Goal: Check status: Check status

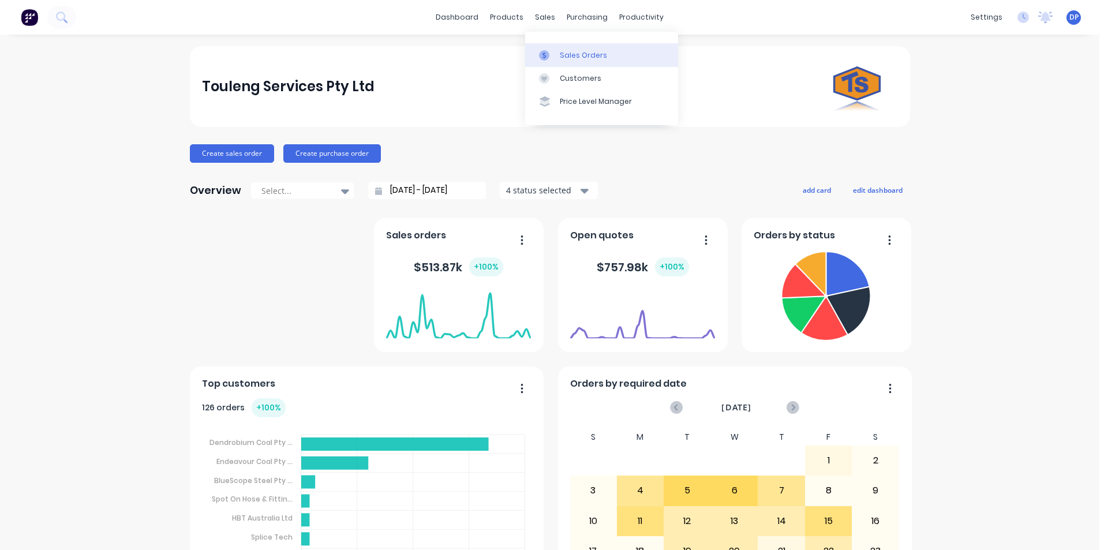
click at [585, 55] on div "Sales Orders" at bounding box center [583, 55] width 47 height 10
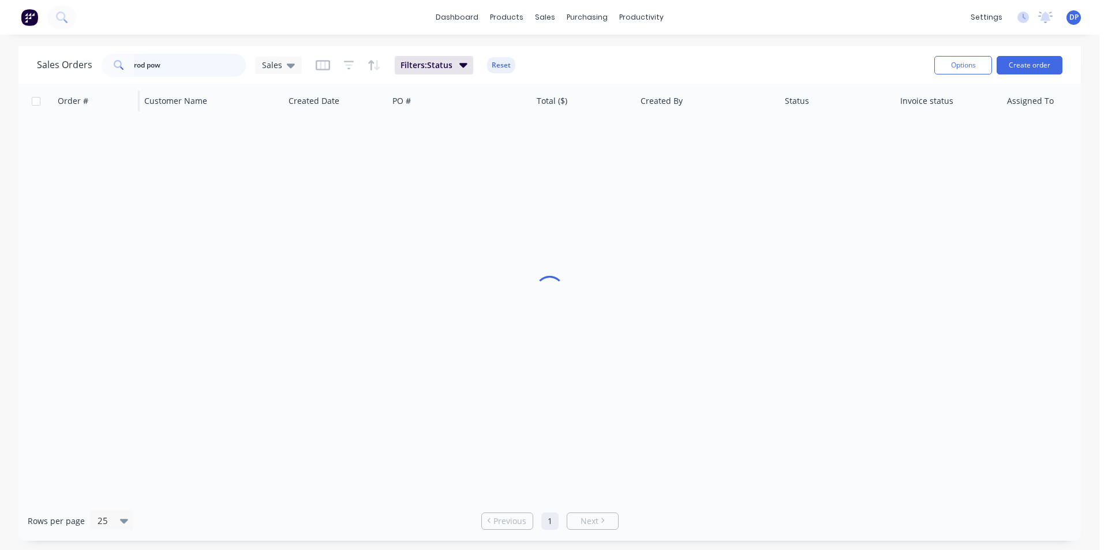
drag, startPoint x: 166, startPoint y: 69, endPoint x: 89, endPoint y: 87, distance: 78.7
click at [89, 87] on div "Sales Orders rod pow Sales Filters: Status Reset Options Create order Order # C…" at bounding box center [549, 293] width 1062 height 494
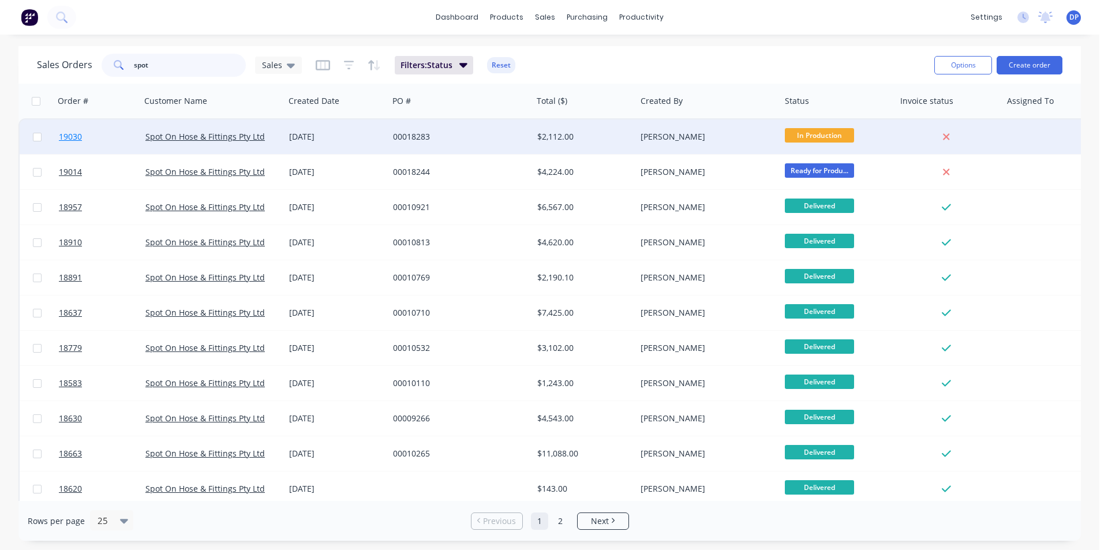
type input "spot"
click at [75, 138] on span "19030" at bounding box center [70, 137] width 23 height 12
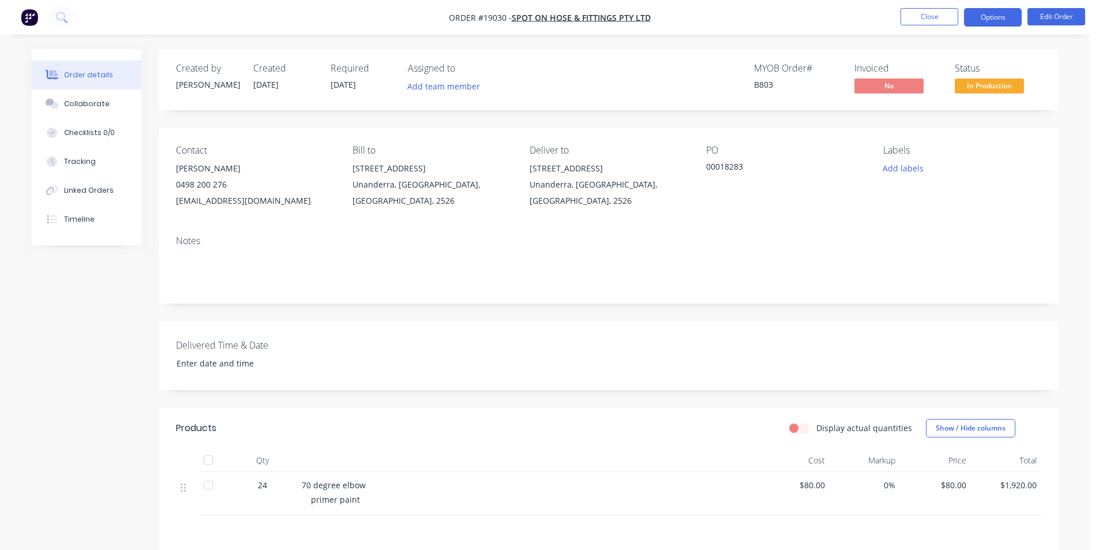
click at [982, 20] on button "Options" at bounding box center [993, 17] width 58 height 18
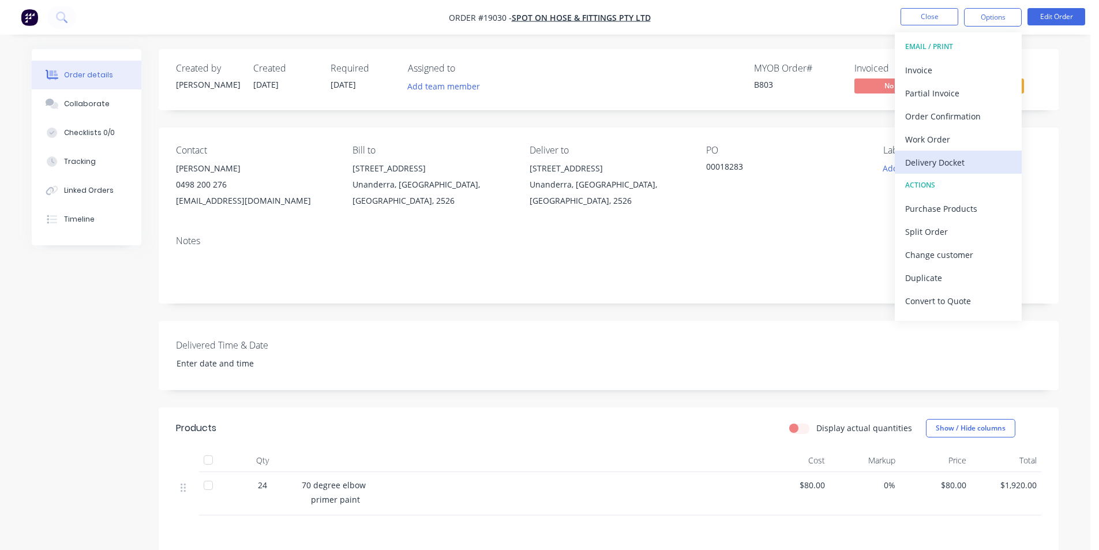
click at [953, 166] on div "Delivery Docket" at bounding box center [958, 162] width 106 height 17
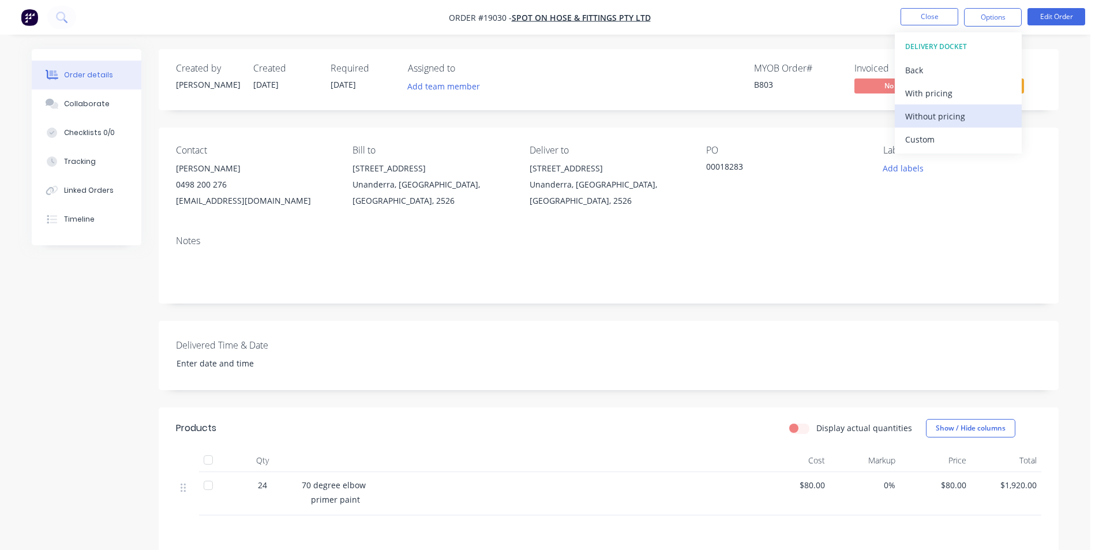
click at [951, 117] on div "Without pricing" at bounding box center [958, 116] width 106 height 17
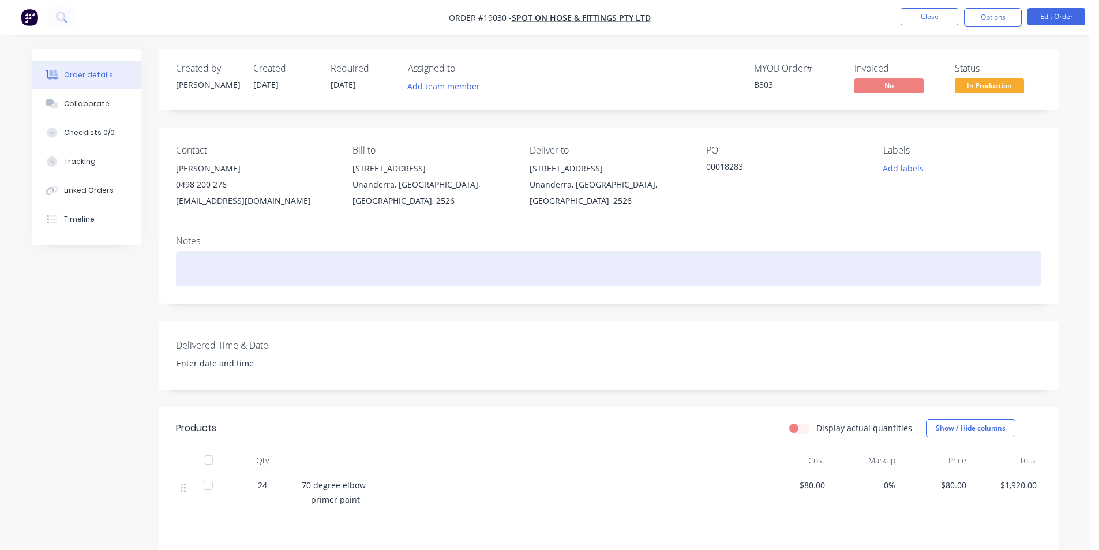
click at [676, 264] on div at bounding box center [608, 268] width 865 height 35
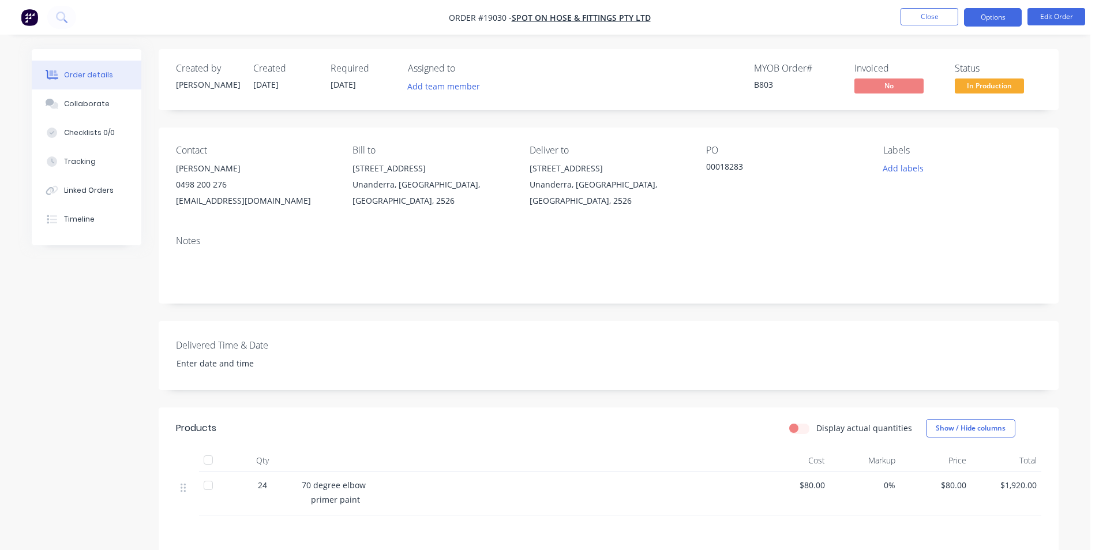
click at [985, 18] on button "Options" at bounding box center [993, 17] width 58 height 18
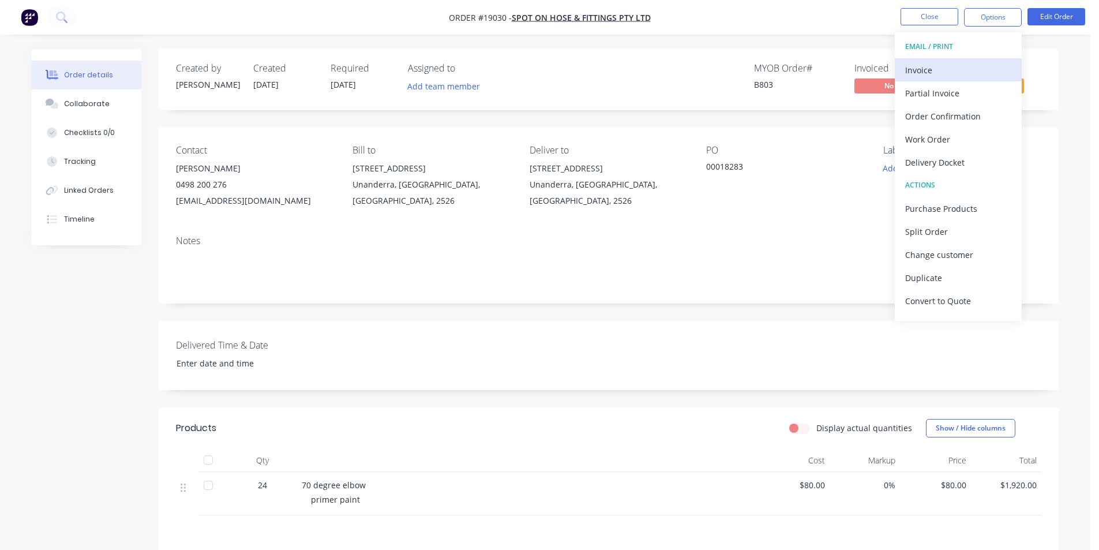
click at [963, 68] on div "Invoice" at bounding box center [958, 70] width 106 height 17
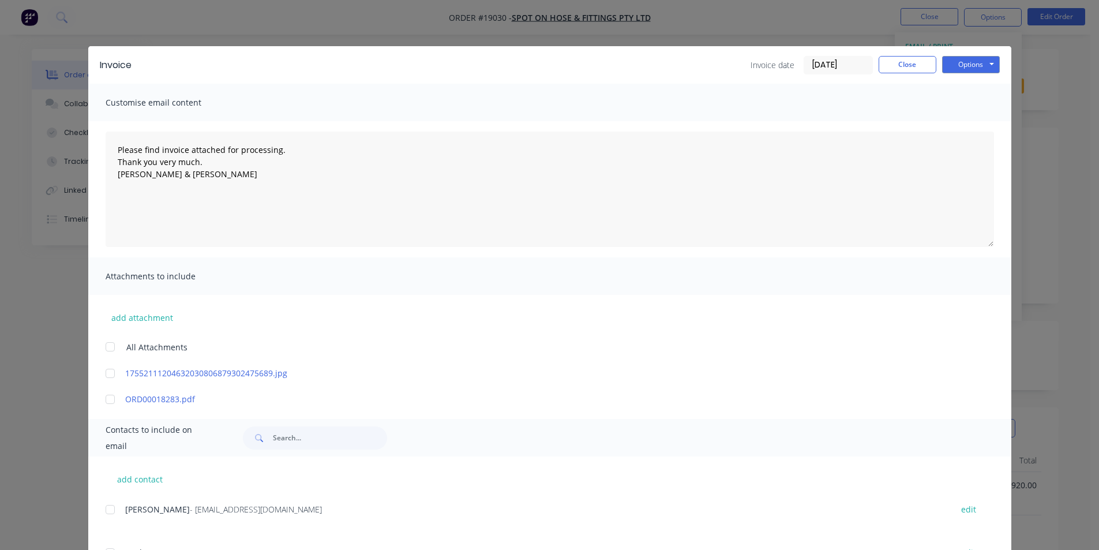
scroll to position [54, 0]
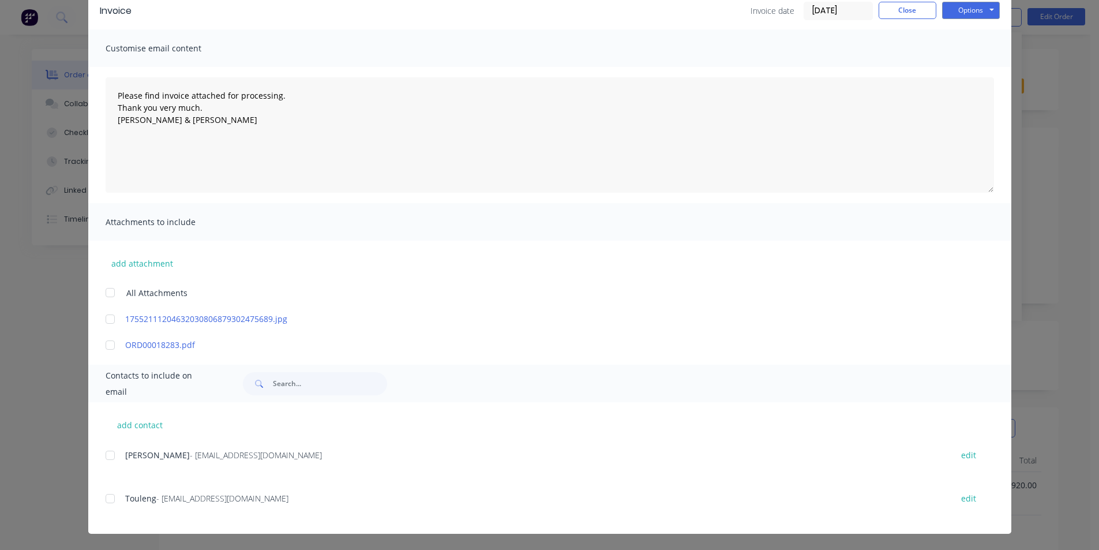
click at [112, 456] on div at bounding box center [110, 455] width 23 height 23
click at [105, 496] on div at bounding box center [110, 498] width 23 height 23
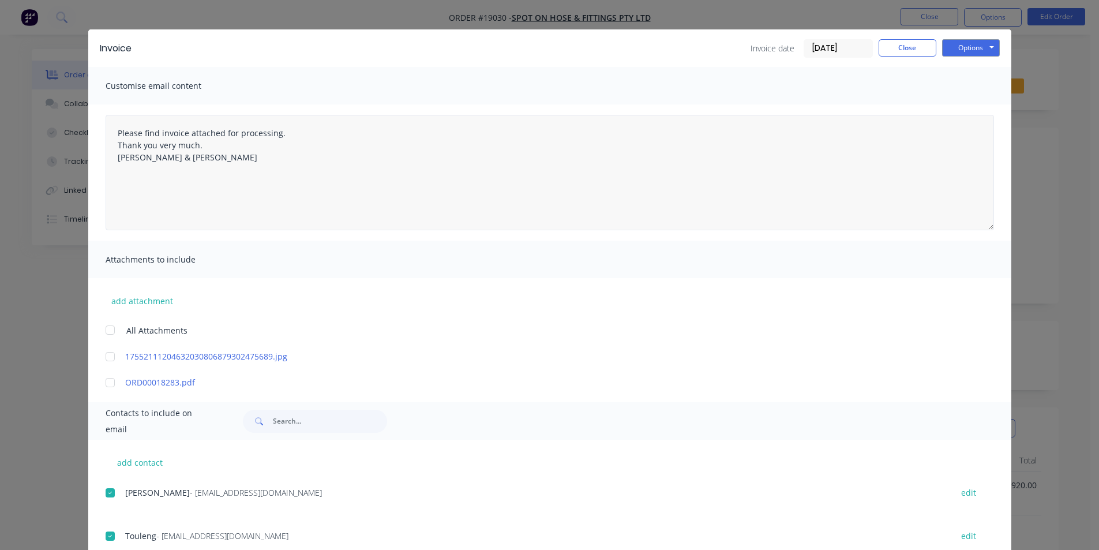
scroll to position [0, 0]
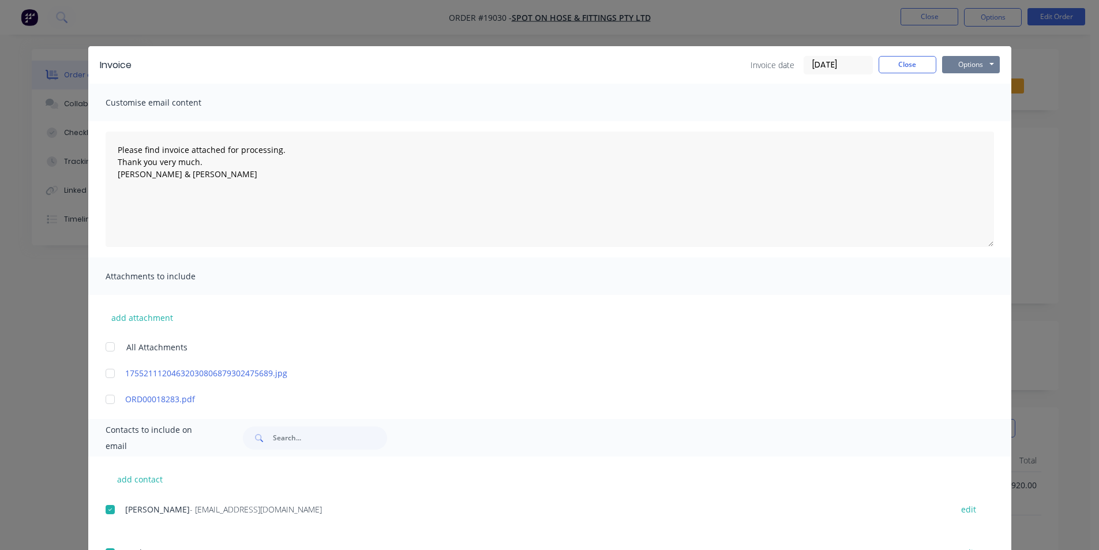
click at [977, 61] on button "Options" at bounding box center [971, 64] width 58 height 17
click at [976, 118] on button "Email" at bounding box center [979, 123] width 74 height 19
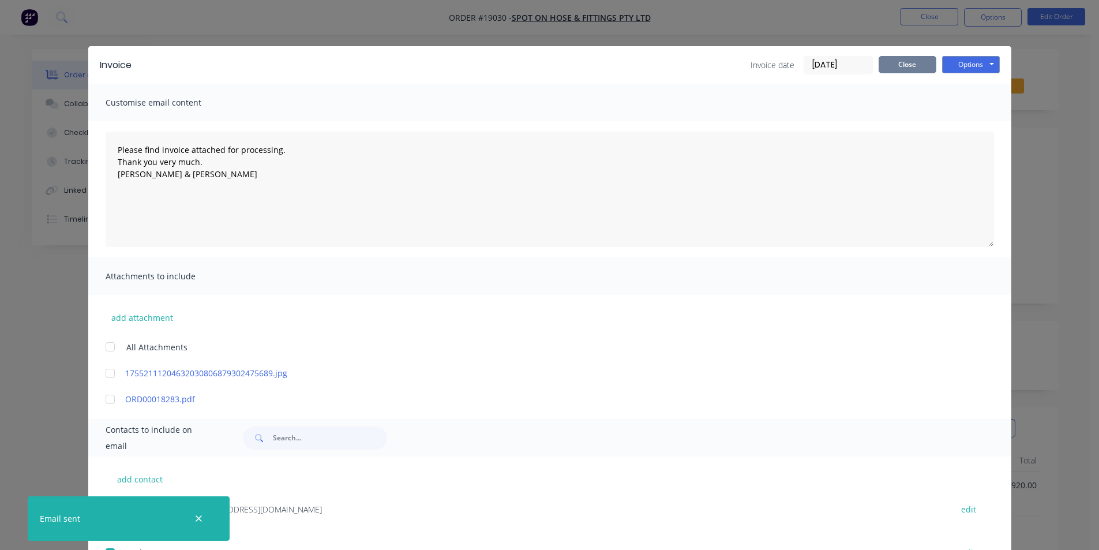
click at [906, 59] on button "Close" at bounding box center [908, 64] width 58 height 17
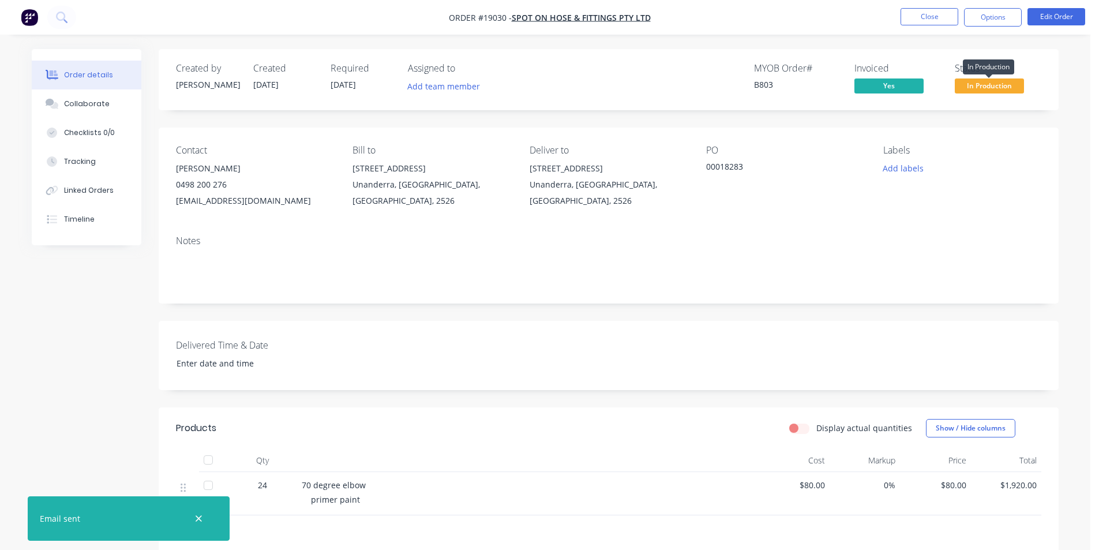
click at [1002, 86] on span "In Production" at bounding box center [989, 85] width 69 height 14
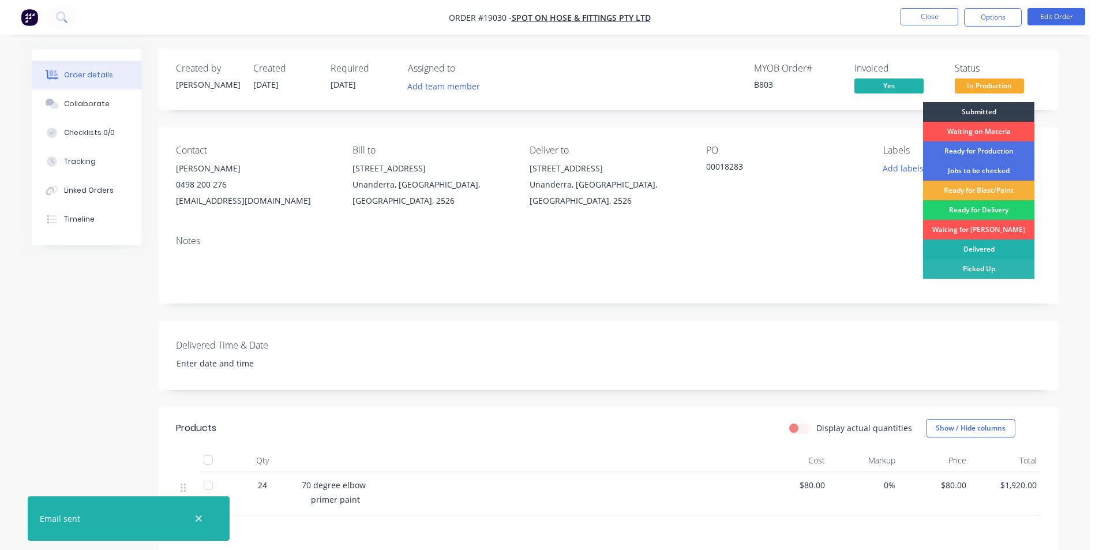
click at [973, 248] on div "Delivered" at bounding box center [978, 249] width 111 height 20
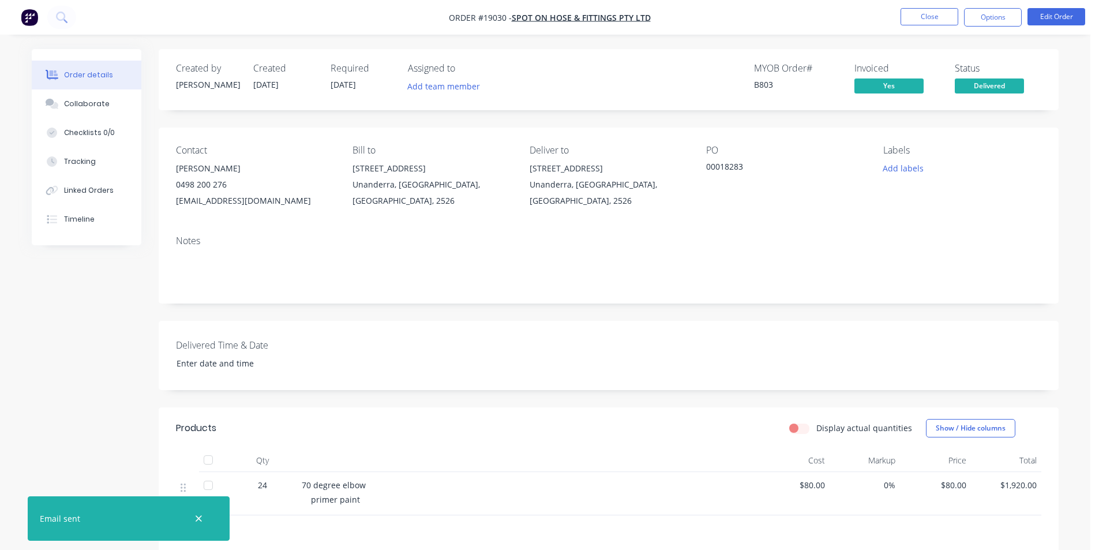
click at [21, 14] on img "button" at bounding box center [29, 17] width 17 height 17
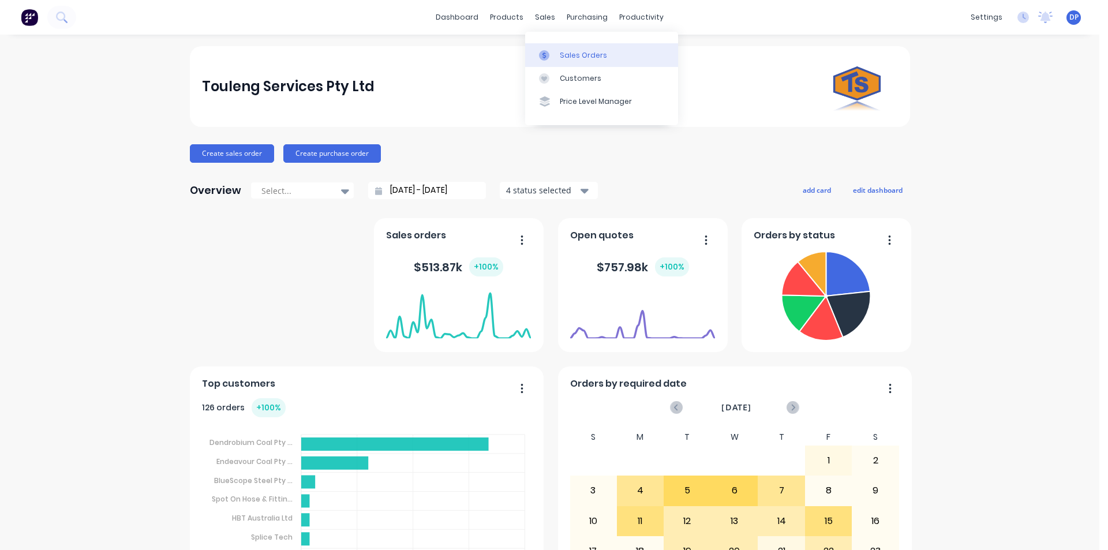
click at [575, 48] on link "Sales Orders" at bounding box center [601, 54] width 153 height 23
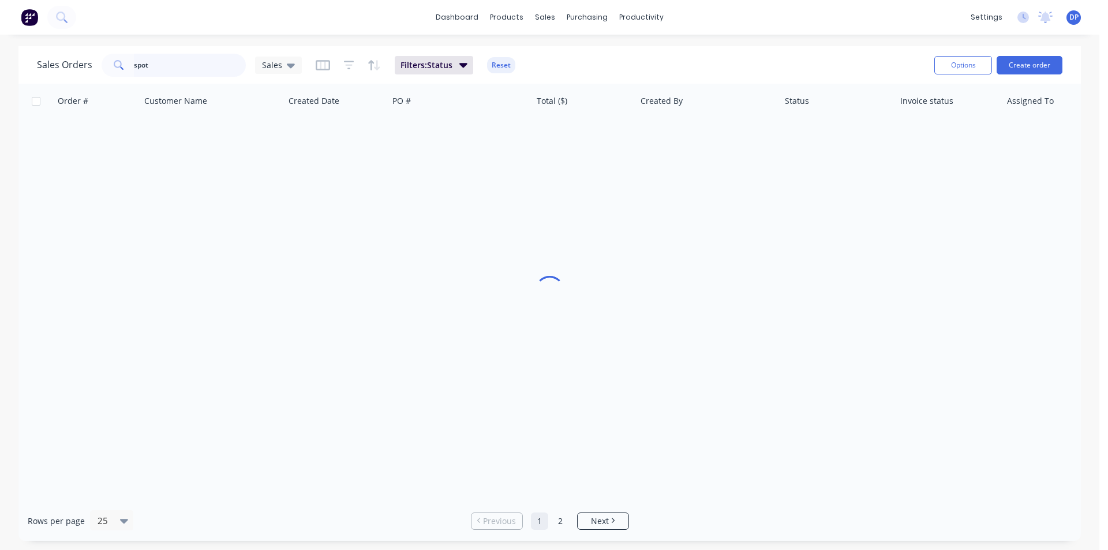
click at [181, 66] on input "spot" at bounding box center [190, 65] width 112 height 23
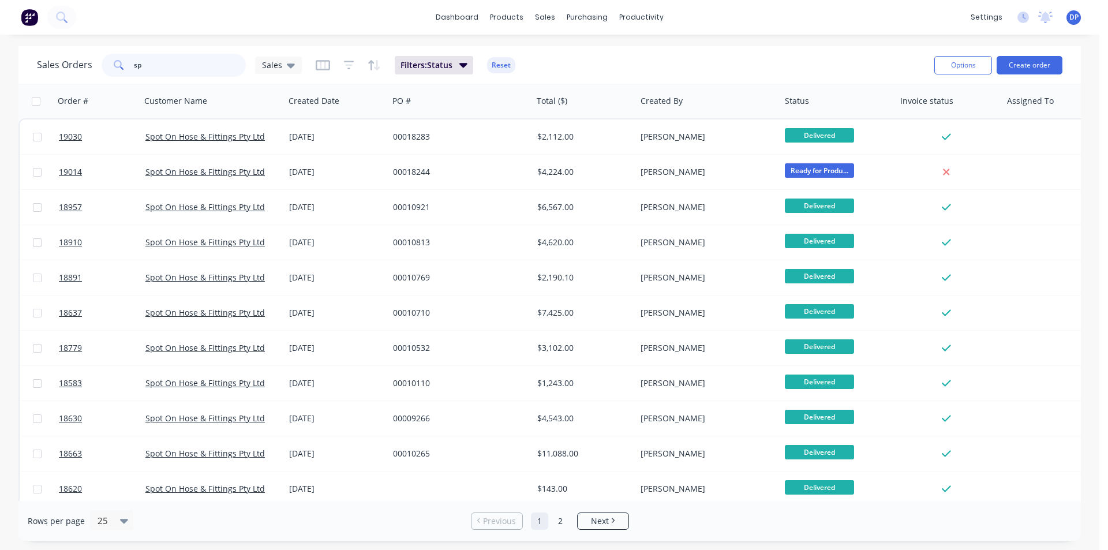
type input "s"
paste input "4543212830"
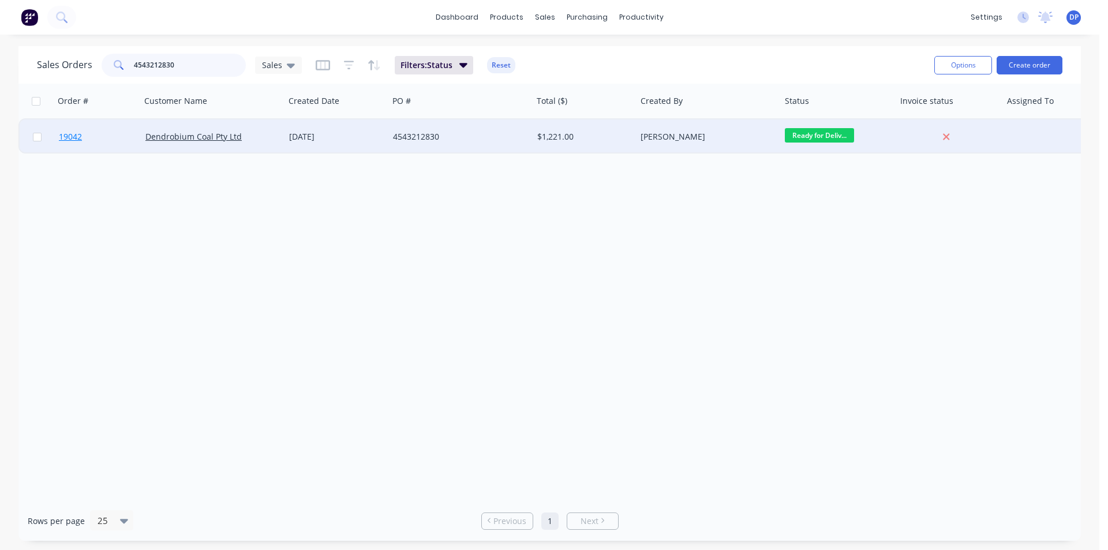
type input "4543212830"
click at [71, 137] on span "19042" at bounding box center [70, 137] width 23 height 12
